Goal: Transaction & Acquisition: Purchase product/service

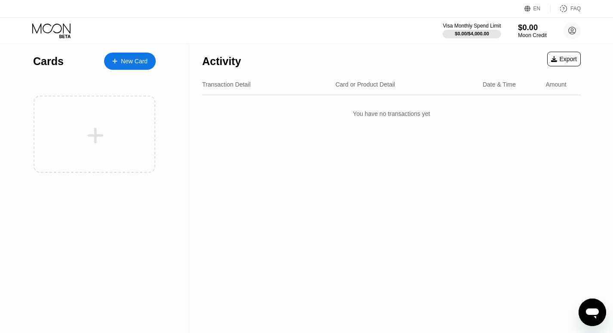
click at [528, 28] on div "$0.00" at bounding box center [532, 27] width 29 height 9
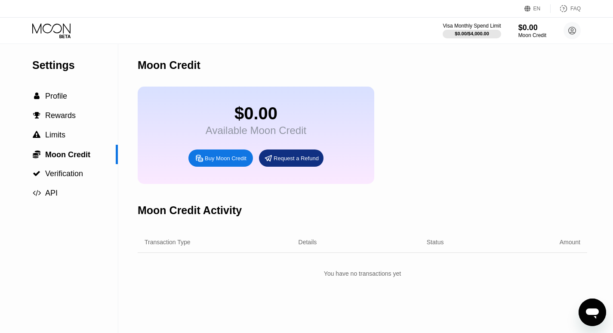
click at [219, 162] on div "Buy Moon Credit" at bounding box center [226, 158] width 42 height 7
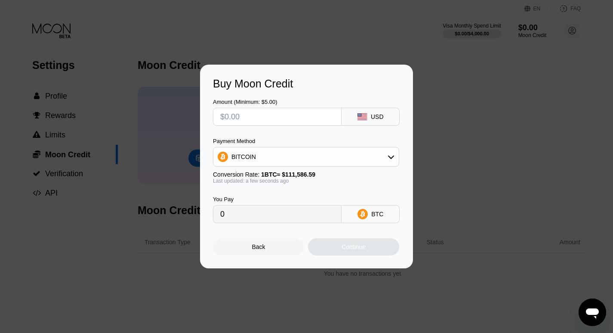
click at [250, 116] on input "text" at bounding box center [277, 116] width 114 height 17
type input "$5"
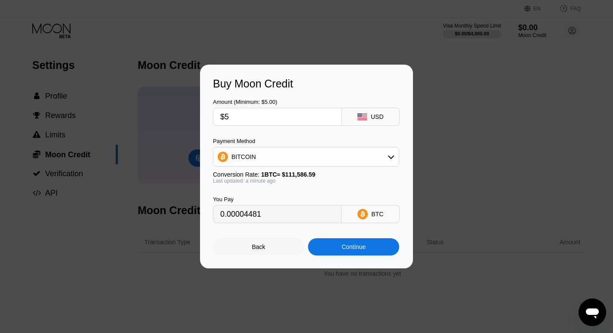
type input "0.00004481"
type input "$50"
type input "0.00044793"
type input "$50"
type input "0.00044973"
